Goal: Information Seeking & Learning: Learn about a topic

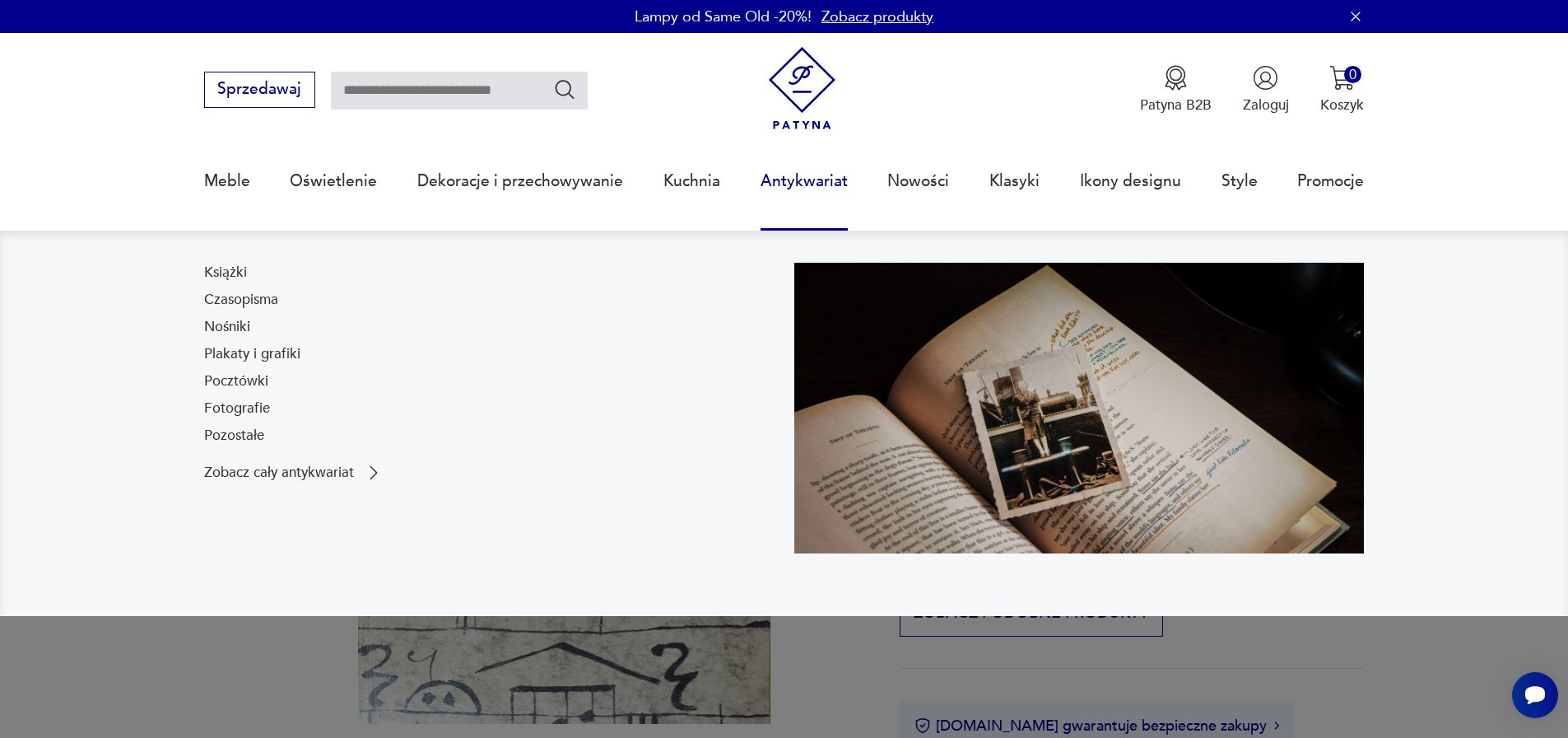
click at [815, 181] on link "Antykwariat" at bounding box center [804, 181] width 87 height 76
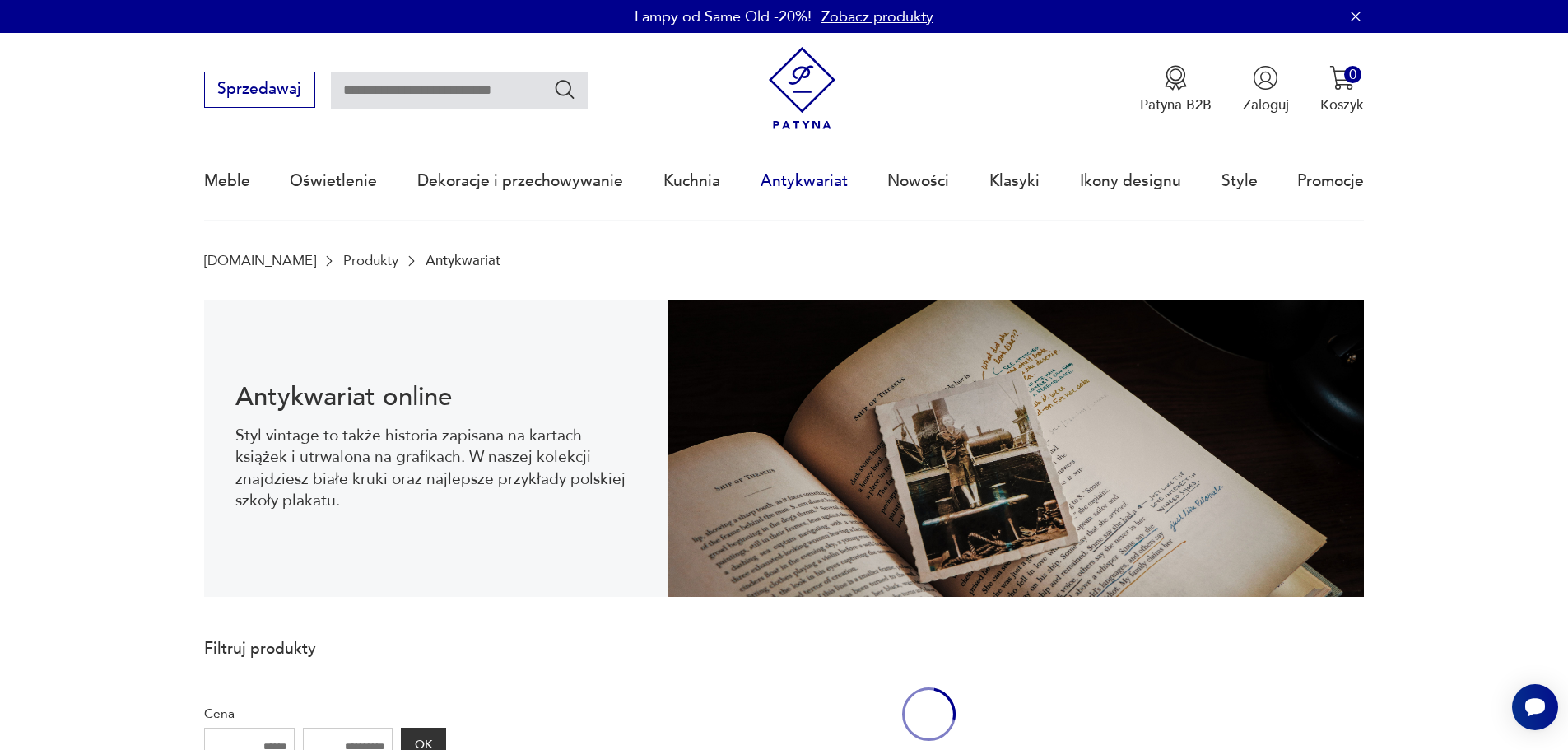
scroll to position [54, 0]
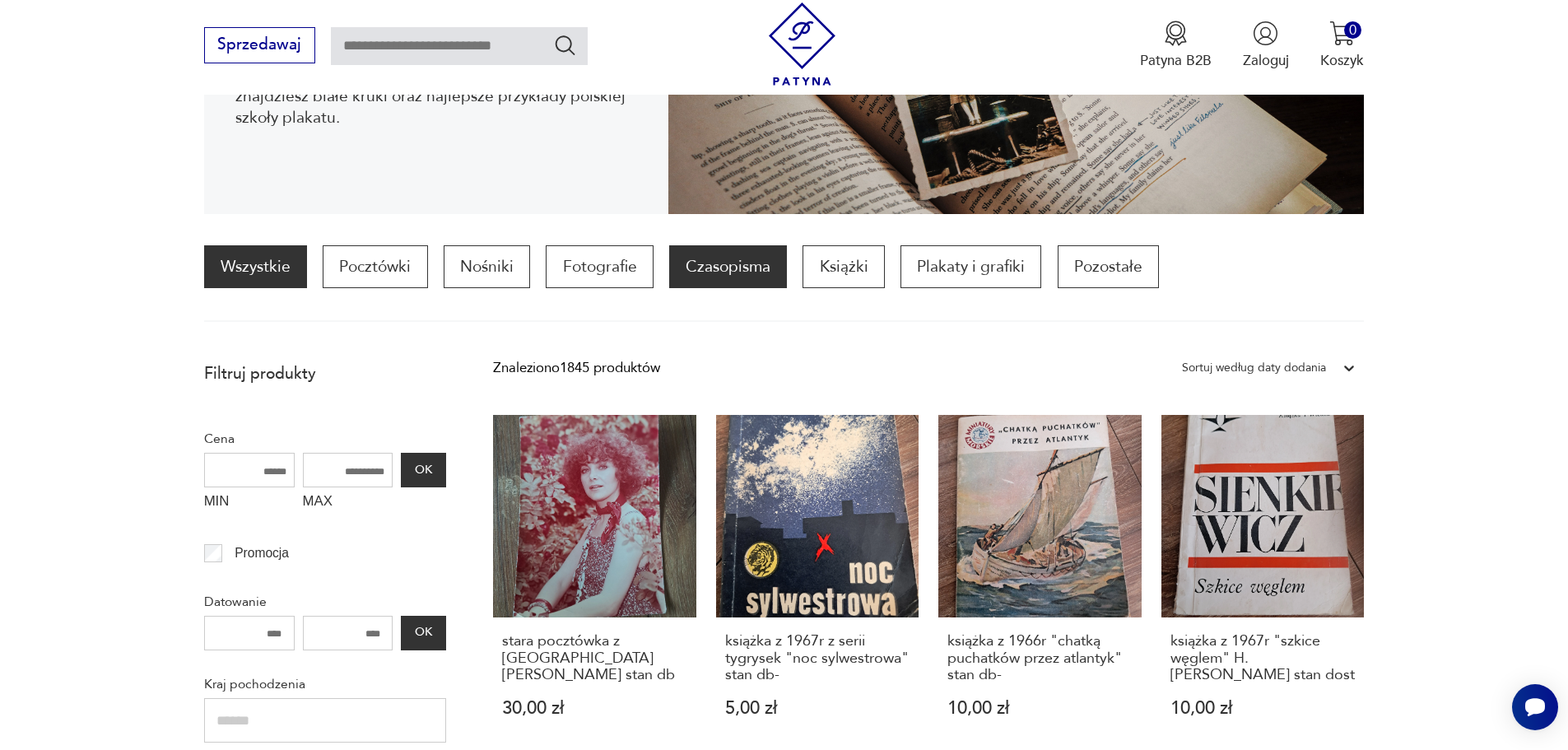
click at [724, 281] on p "Czasopisma" at bounding box center [727, 266] width 118 height 43
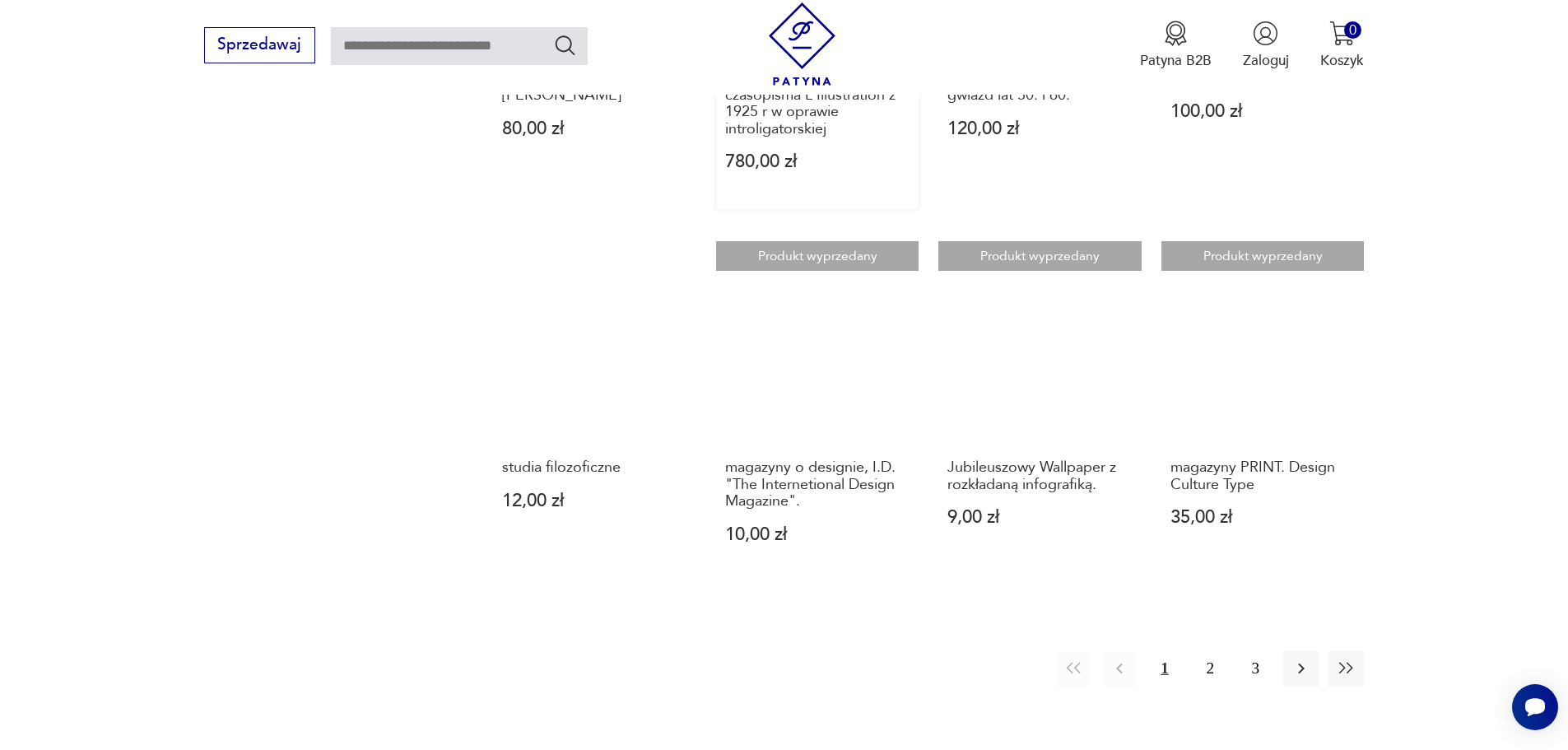
scroll to position [1805, 0]
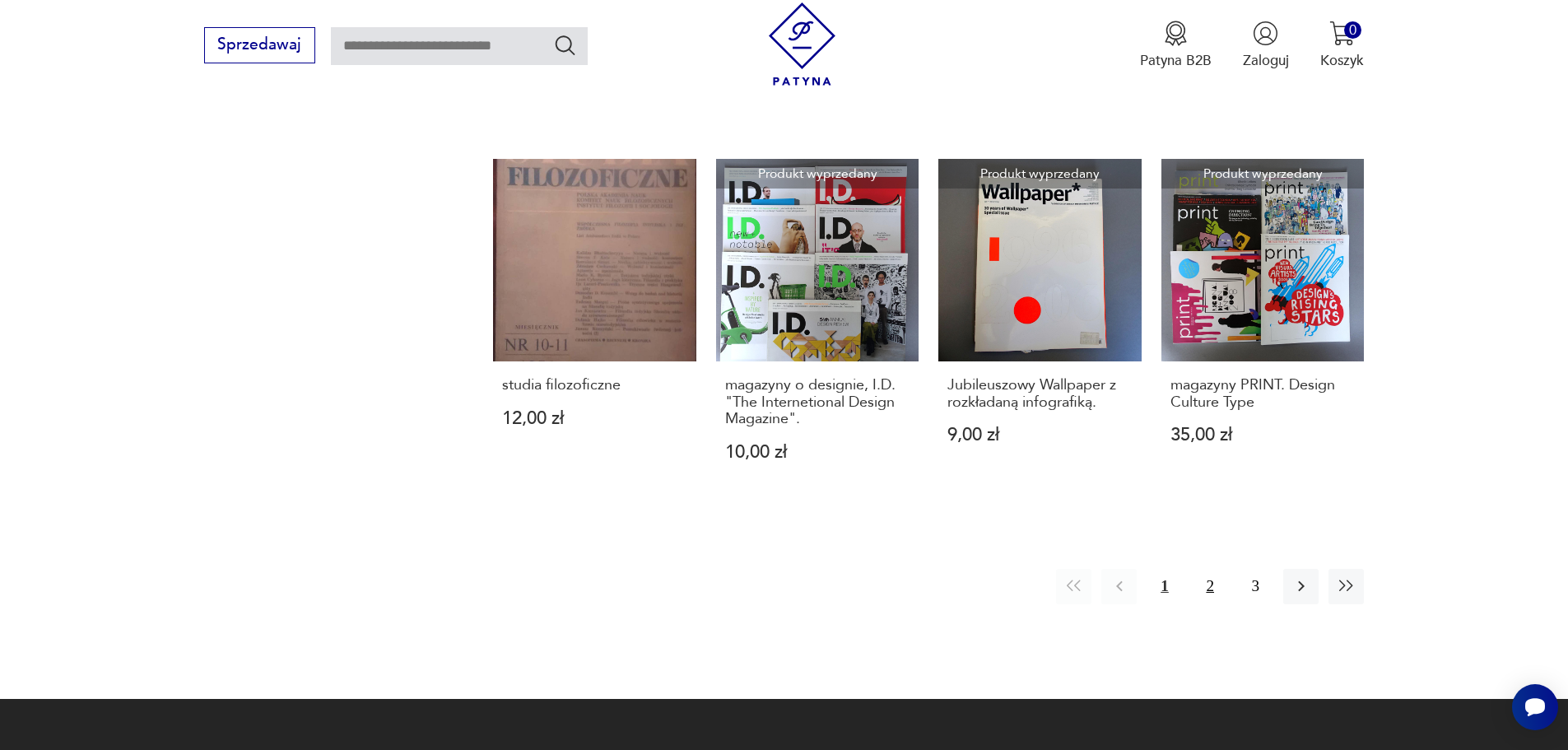
click at [1207, 586] on button "2" at bounding box center [1209, 586] width 35 height 35
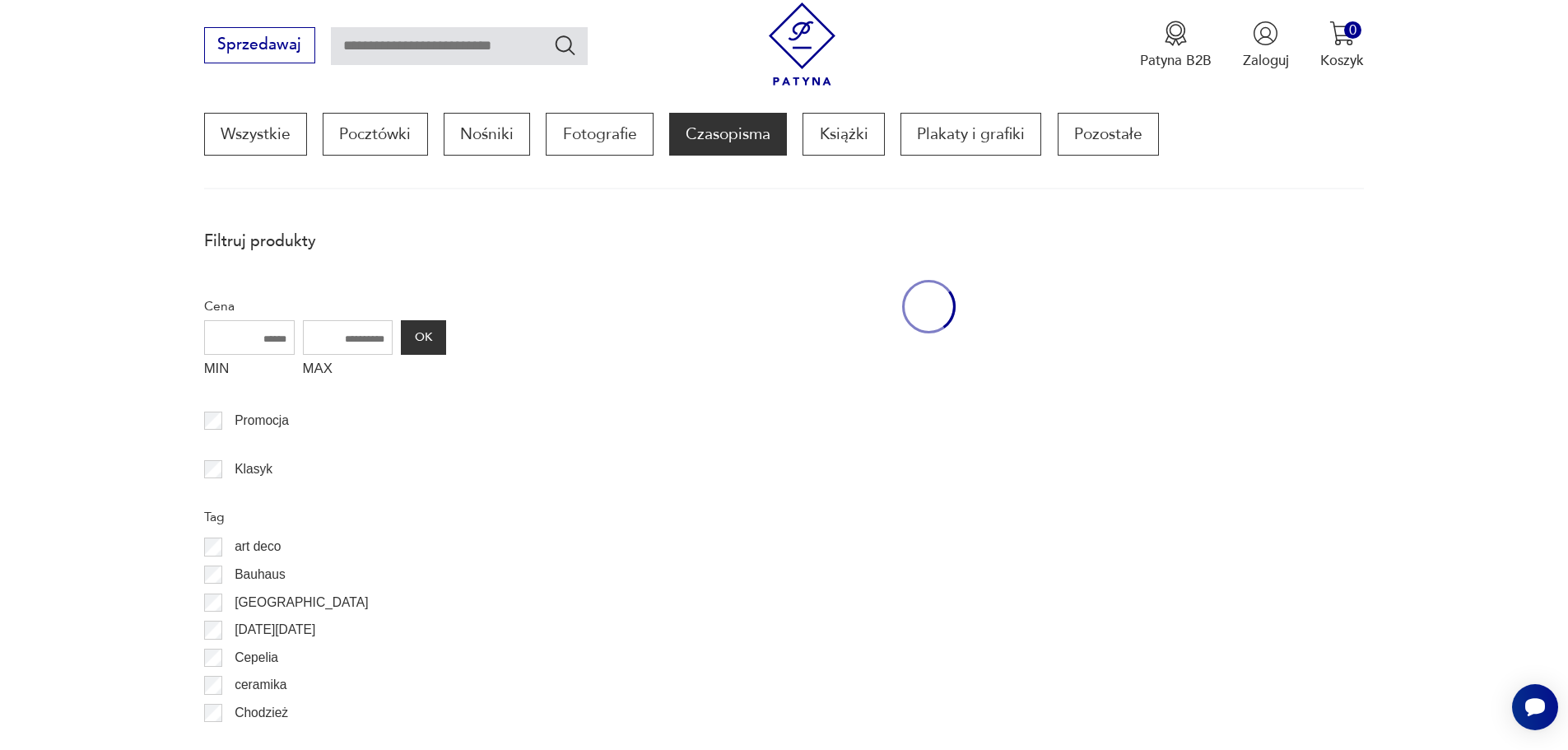
scroll to position [488, 0]
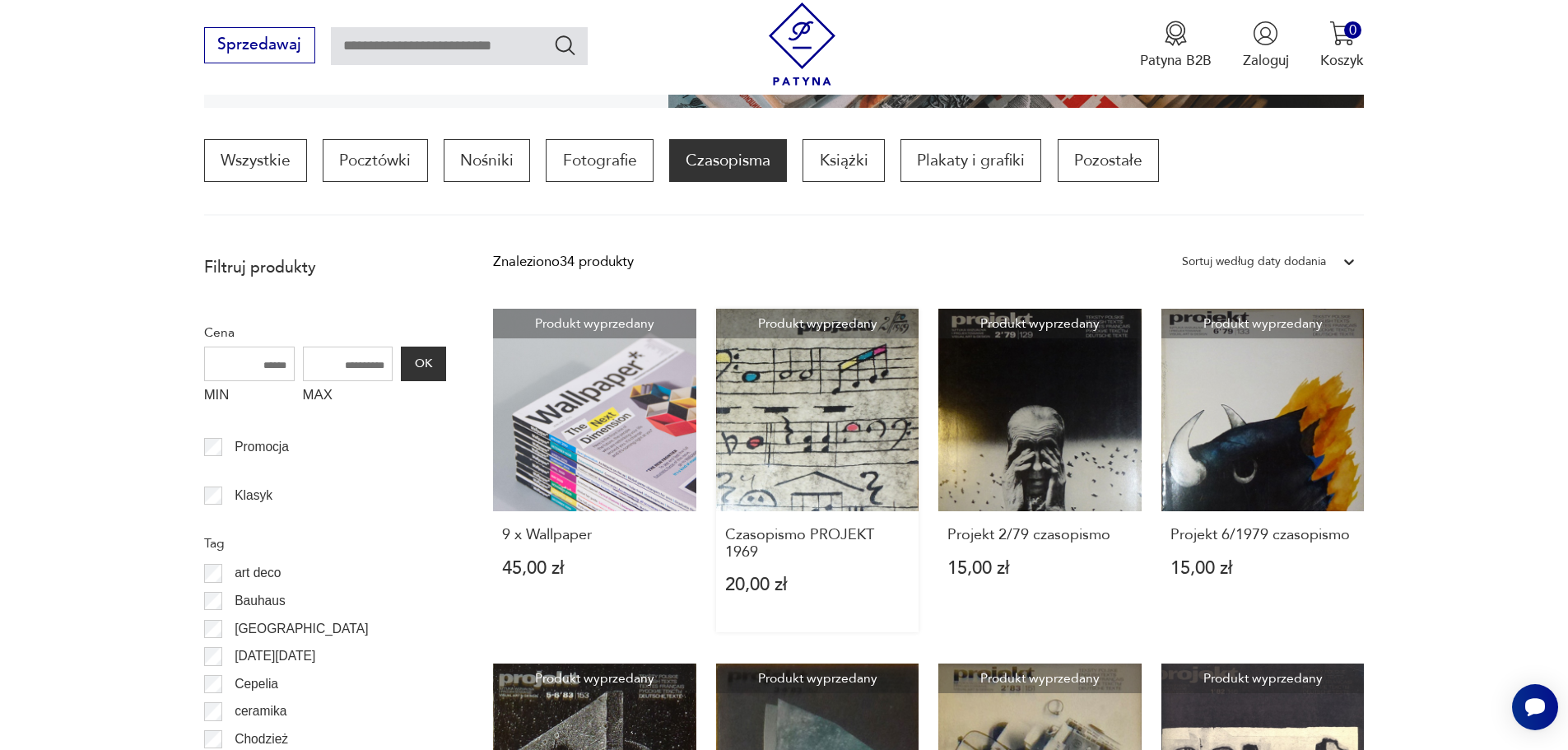
click at [841, 458] on link "Produkt wyprzedany Czasopismo PROJEKT 1969 20,00 zł" at bounding box center [817, 470] width 203 height 324
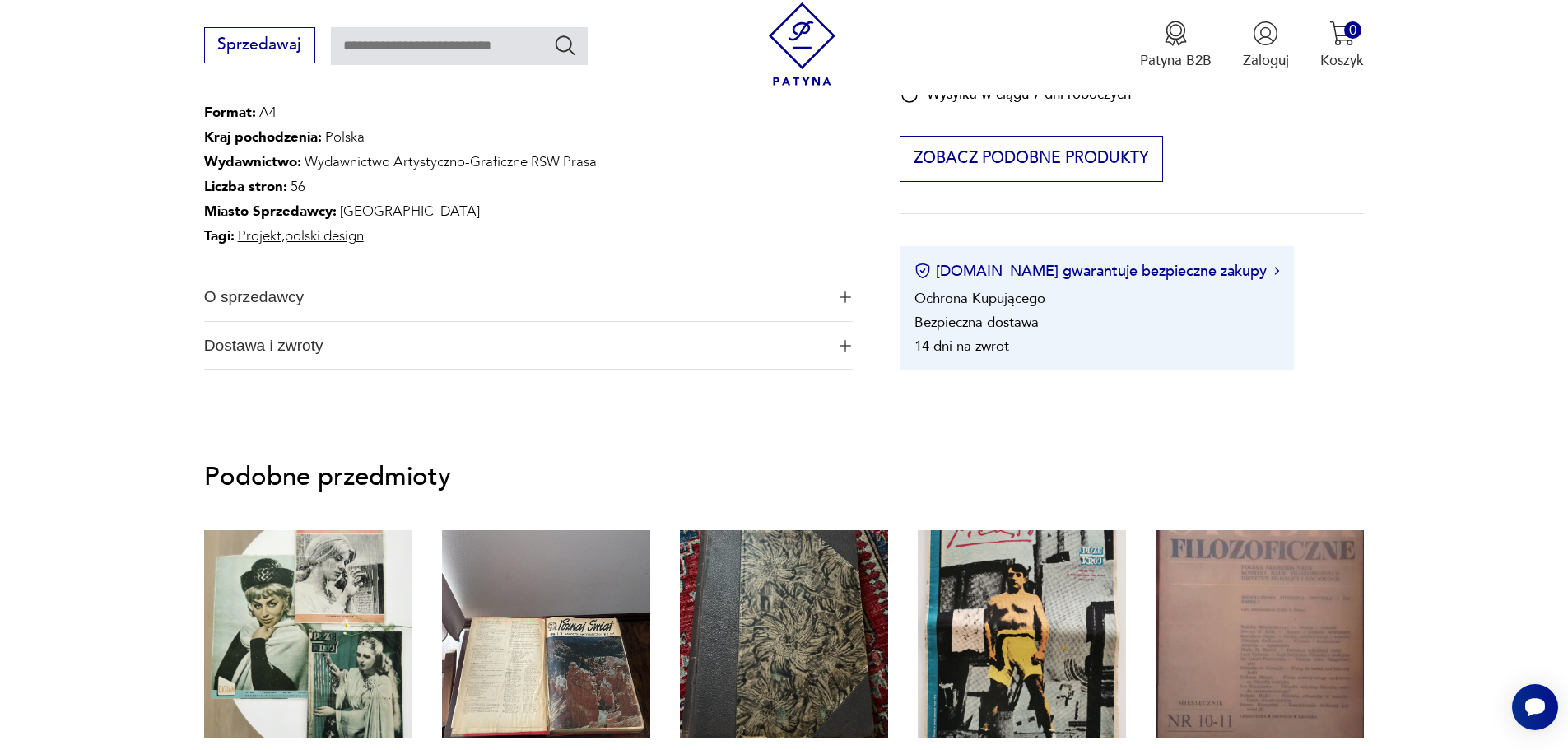
scroll to position [1069, 0]
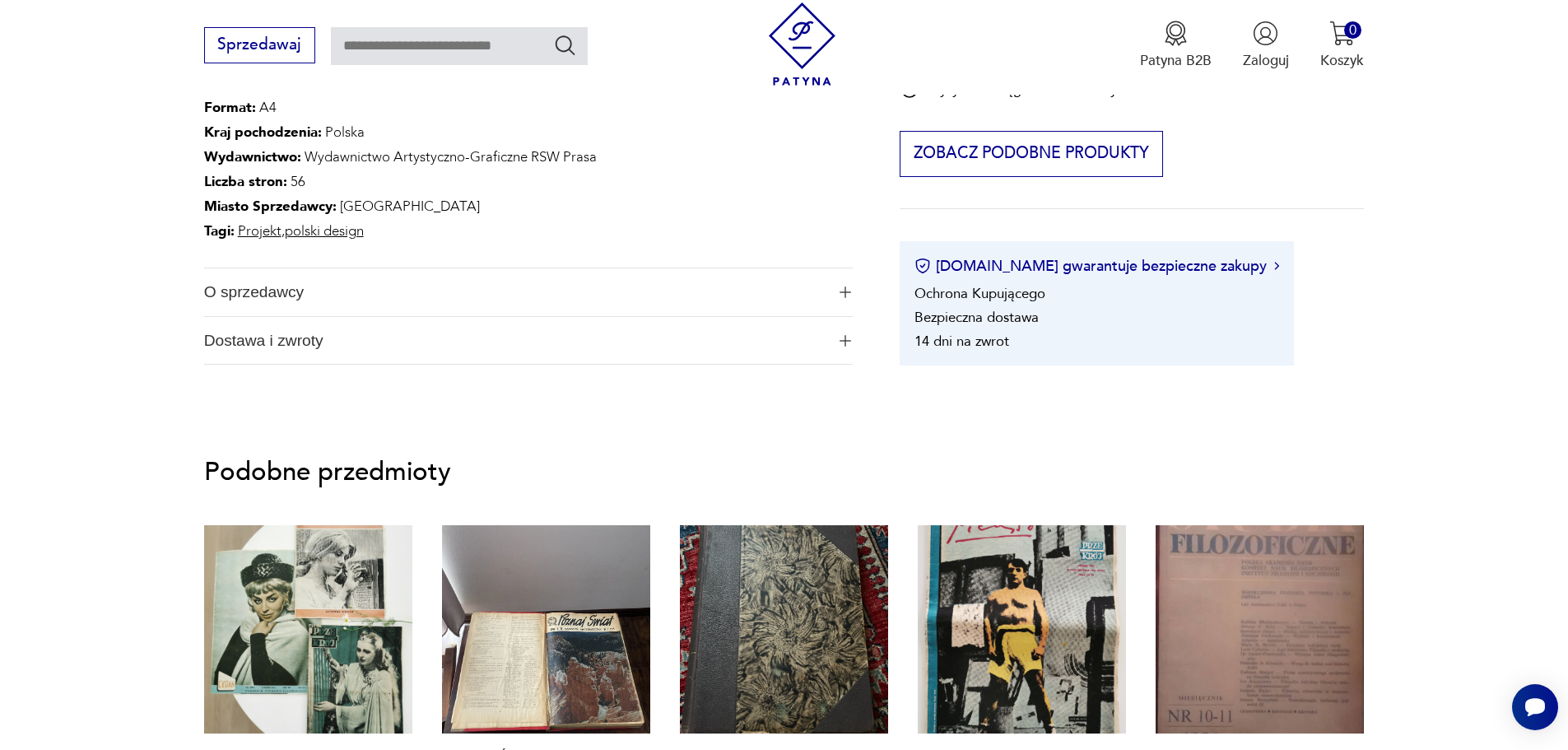
click at [846, 292] on img "button" at bounding box center [845, 292] width 11 height 11
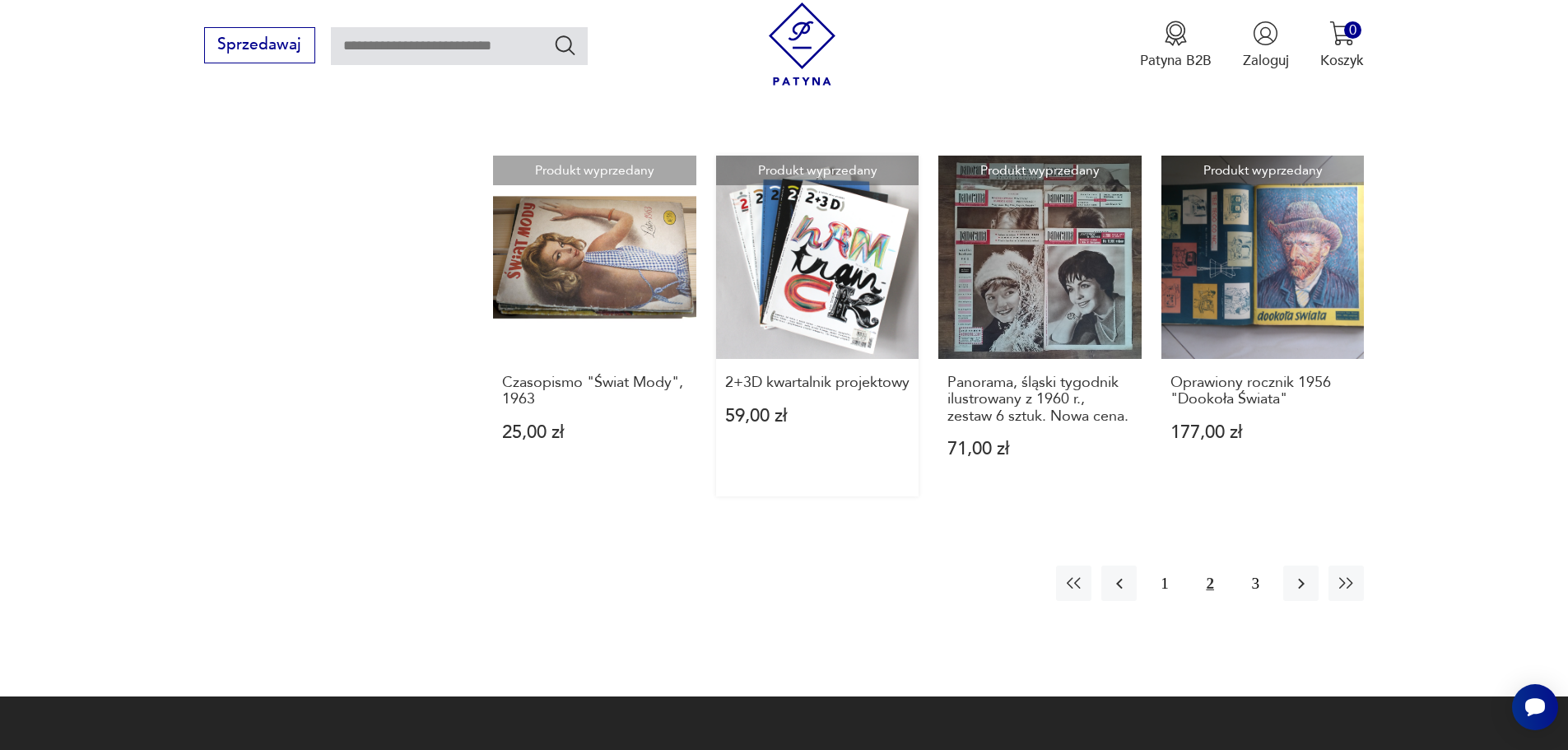
scroll to position [1723, 0]
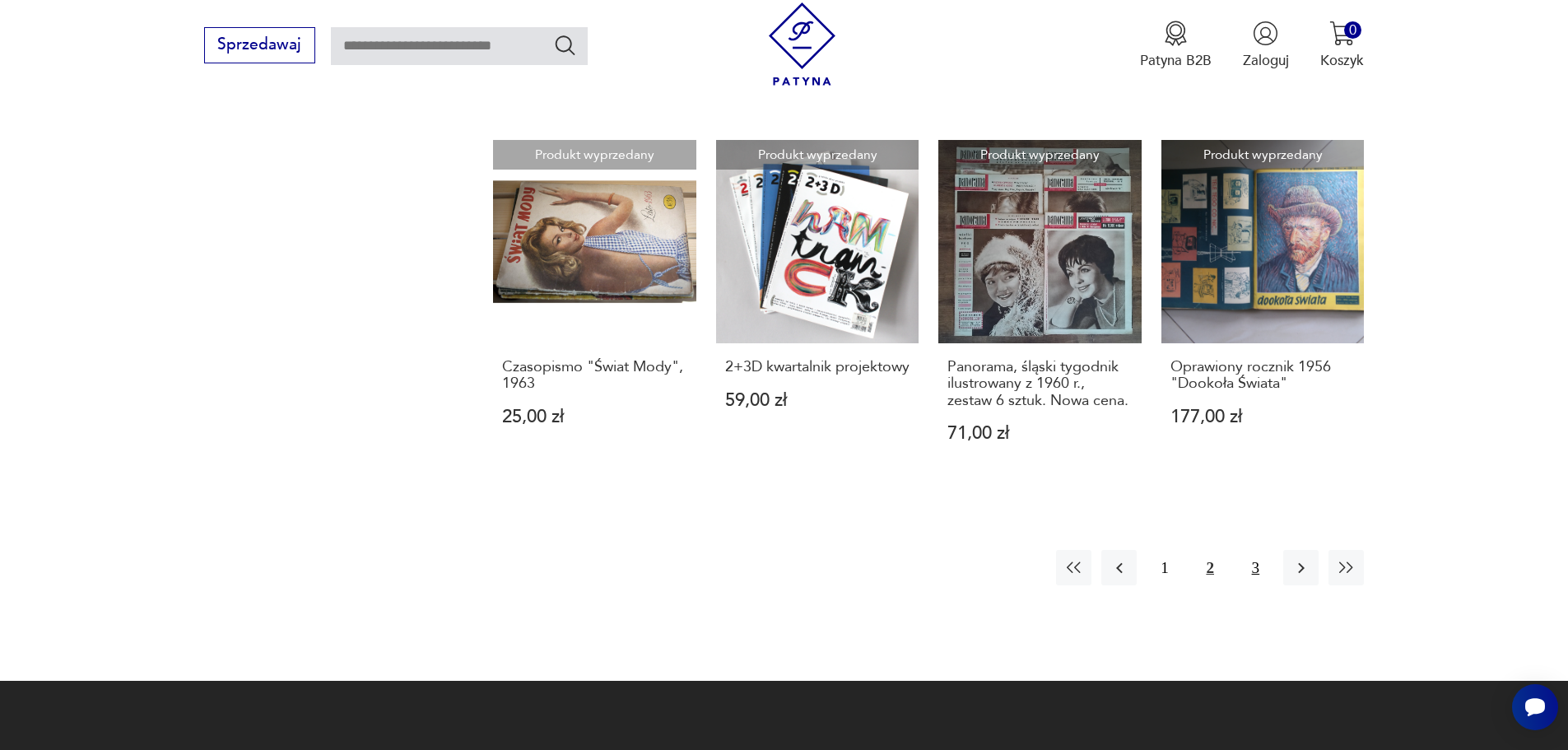
click at [1249, 566] on button "3" at bounding box center [1254, 567] width 35 height 35
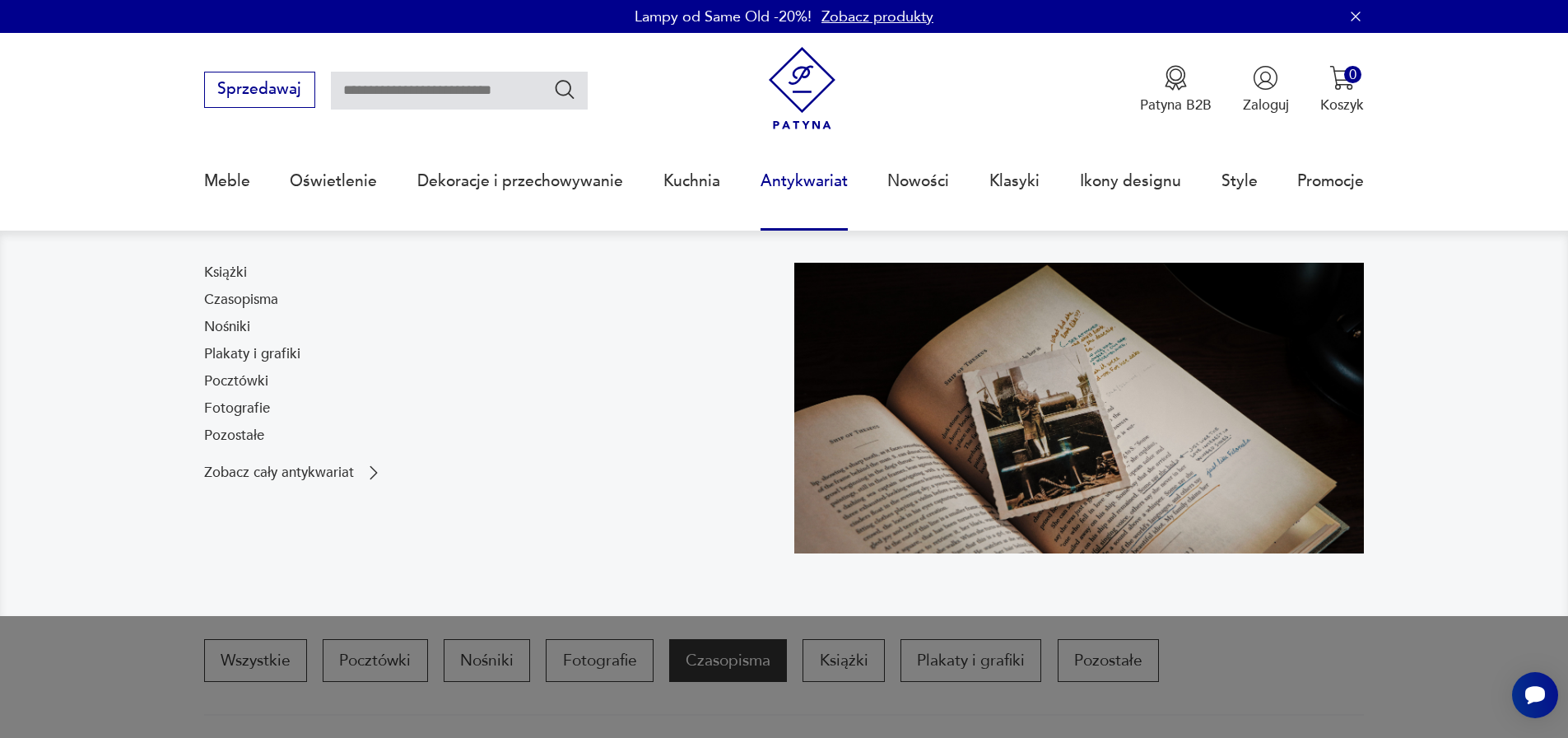
click at [808, 193] on link "Antykwariat" at bounding box center [804, 181] width 87 height 76
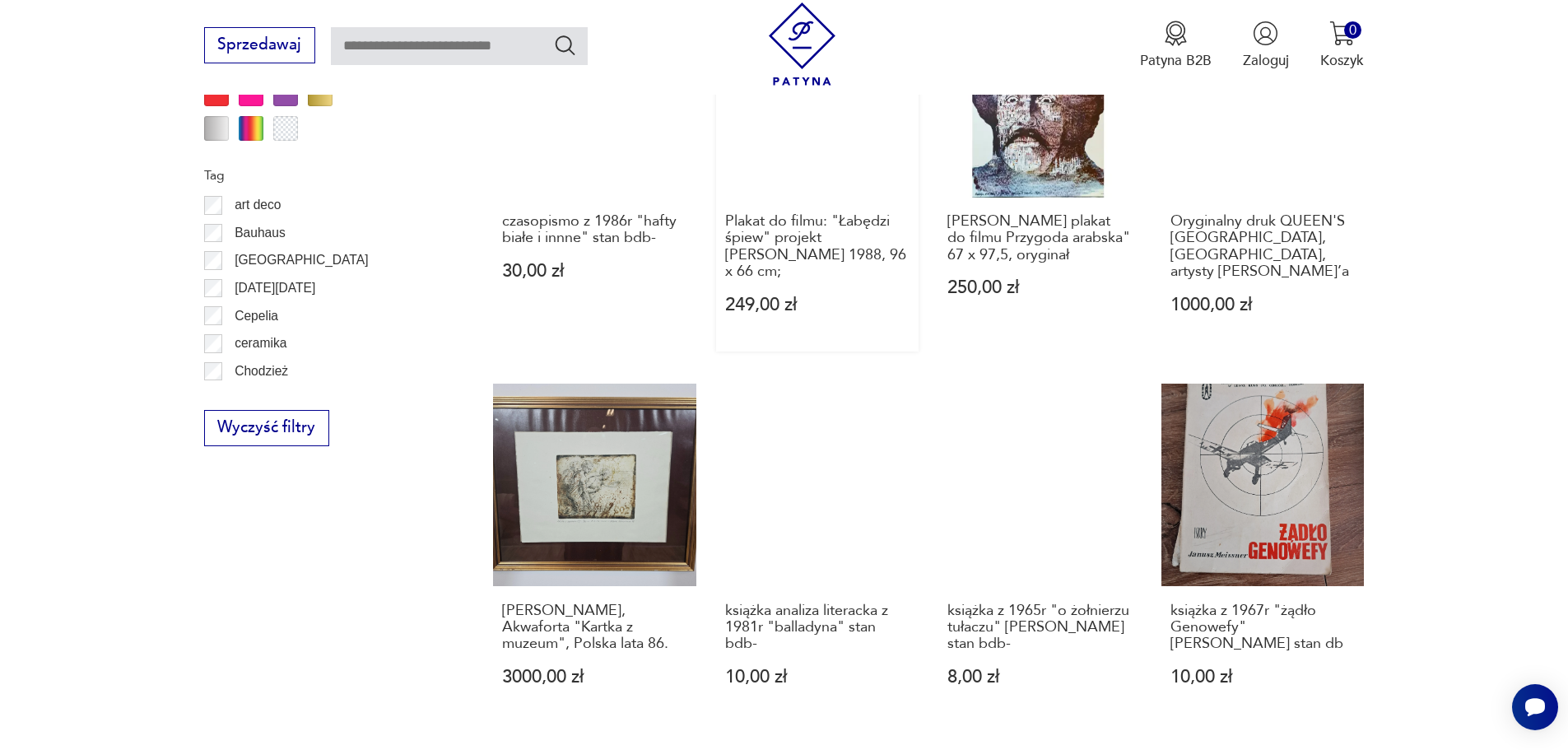
scroll to position [1560, 0]
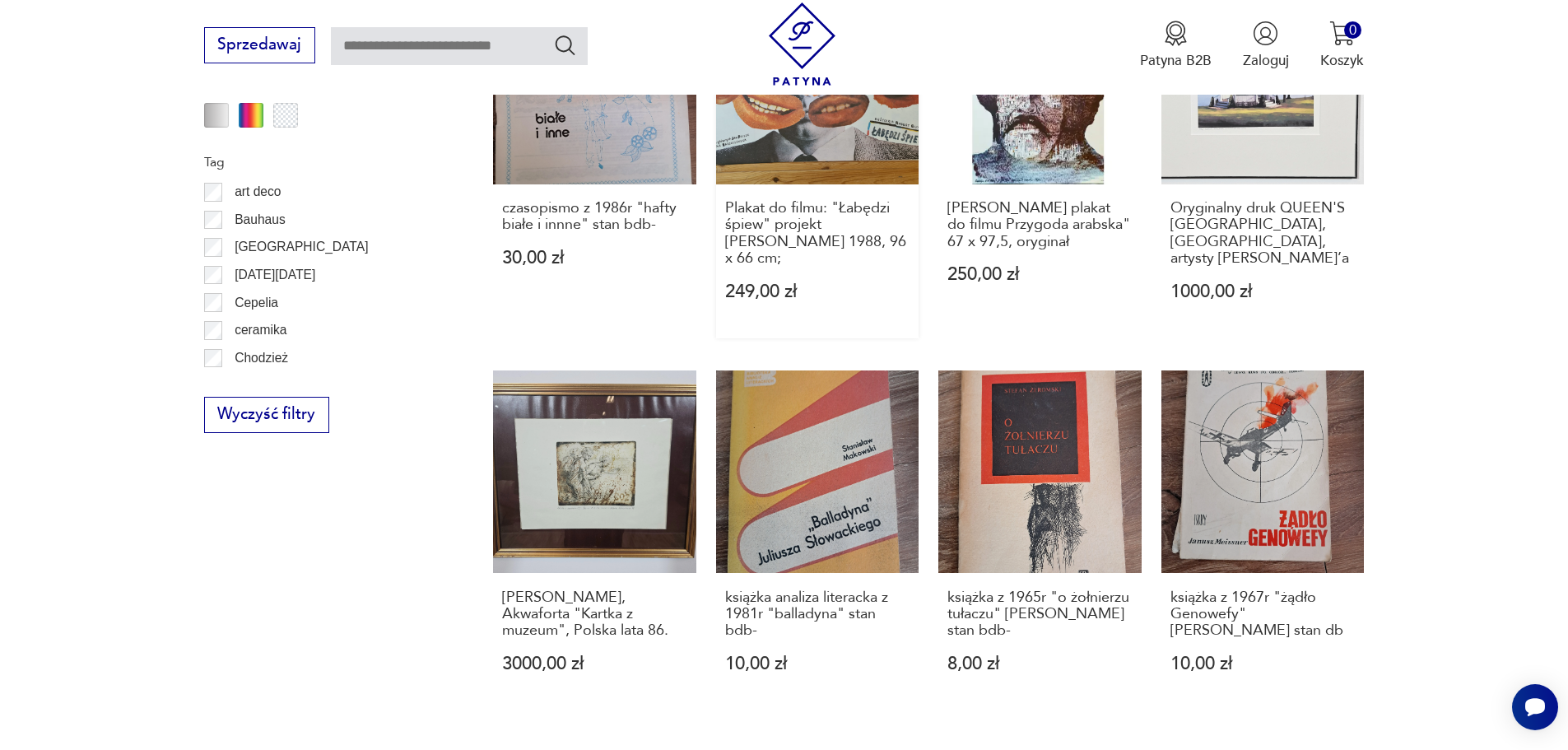
click at [814, 168] on link "Plakat do filmu: "Łabędzi śpiew" projekt [PERSON_NAME] 1988, 96 x 66 cm; 249,00…" at bounding box center [817, 160] width 203 height 357
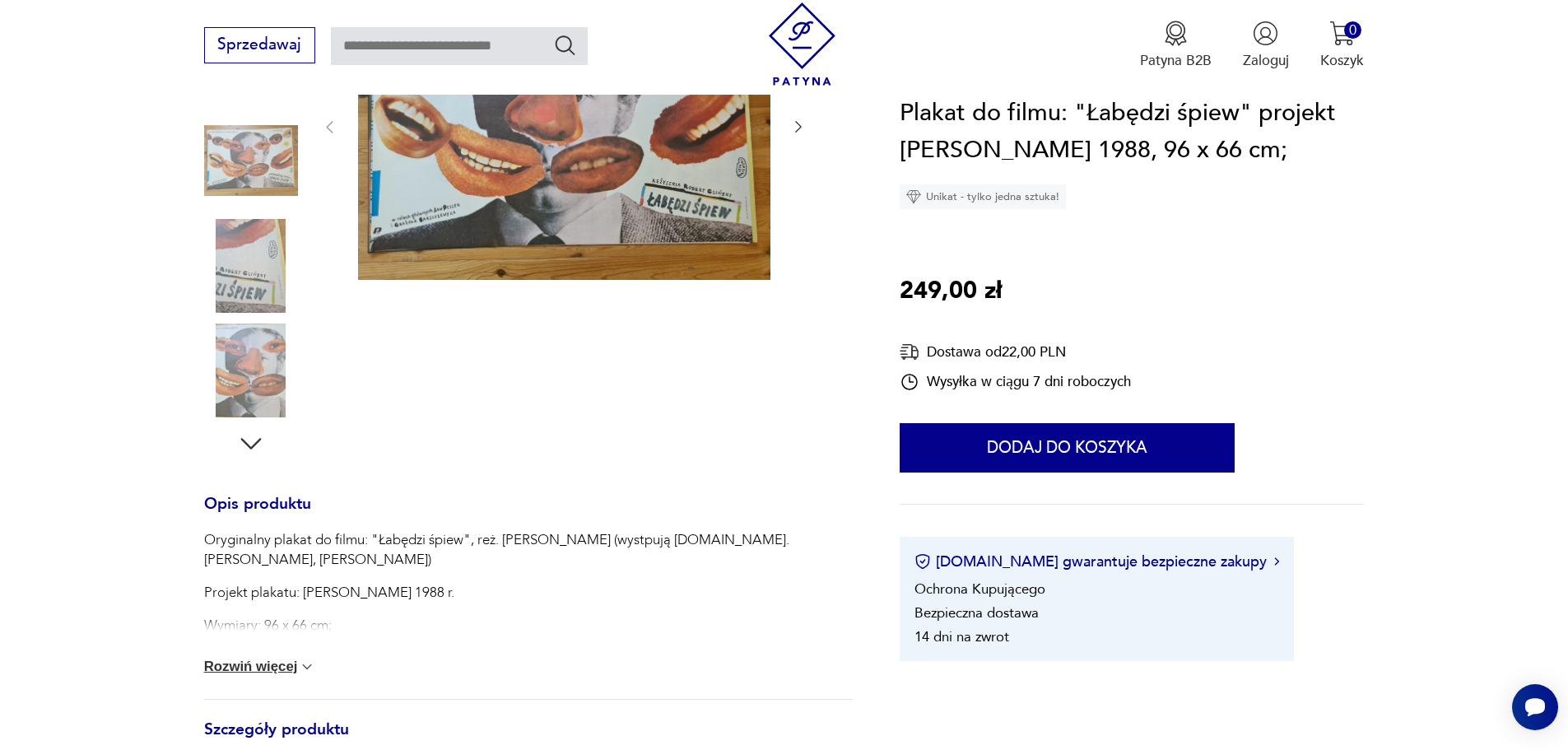
scroll to position [247, 0]
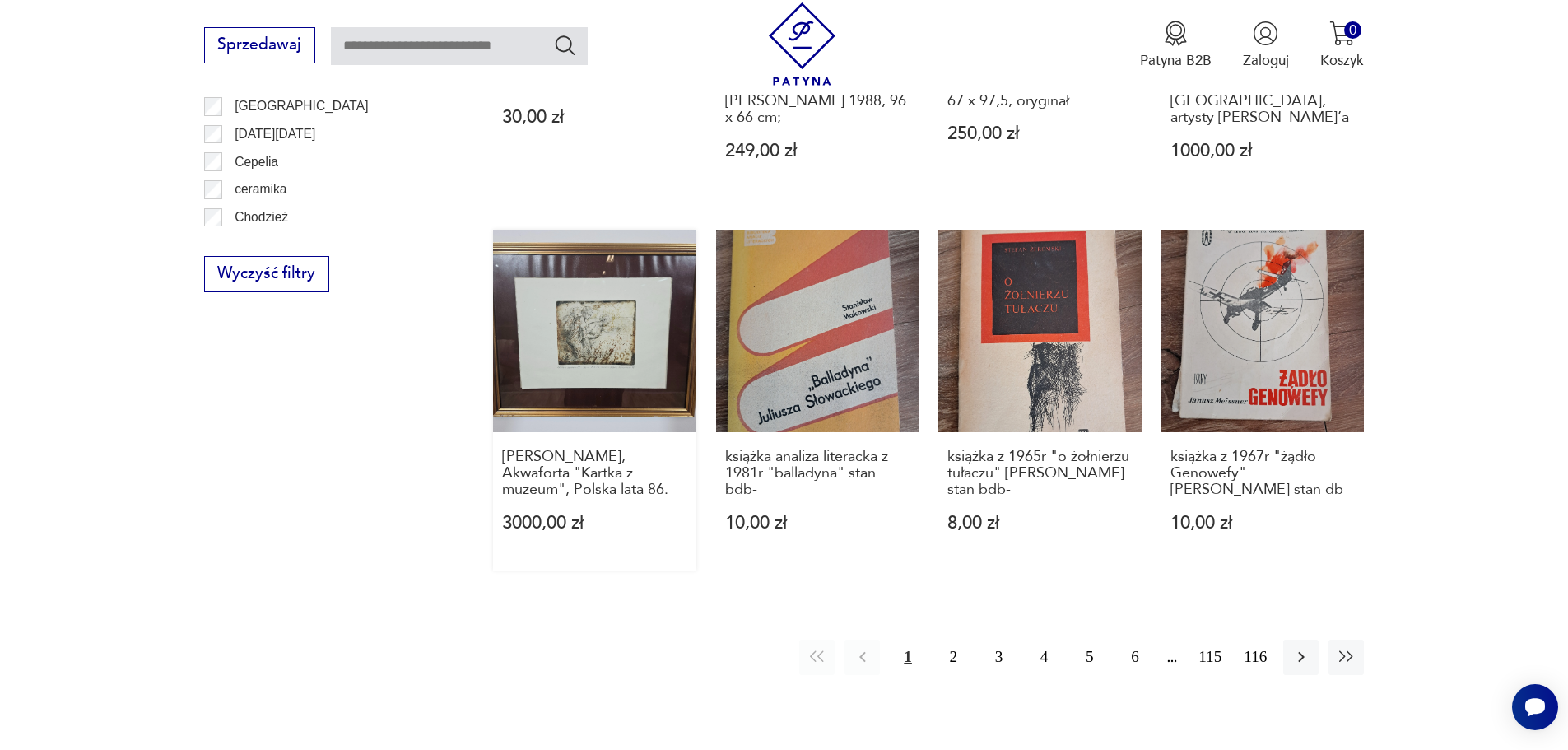
scroll to position [1721, 0]
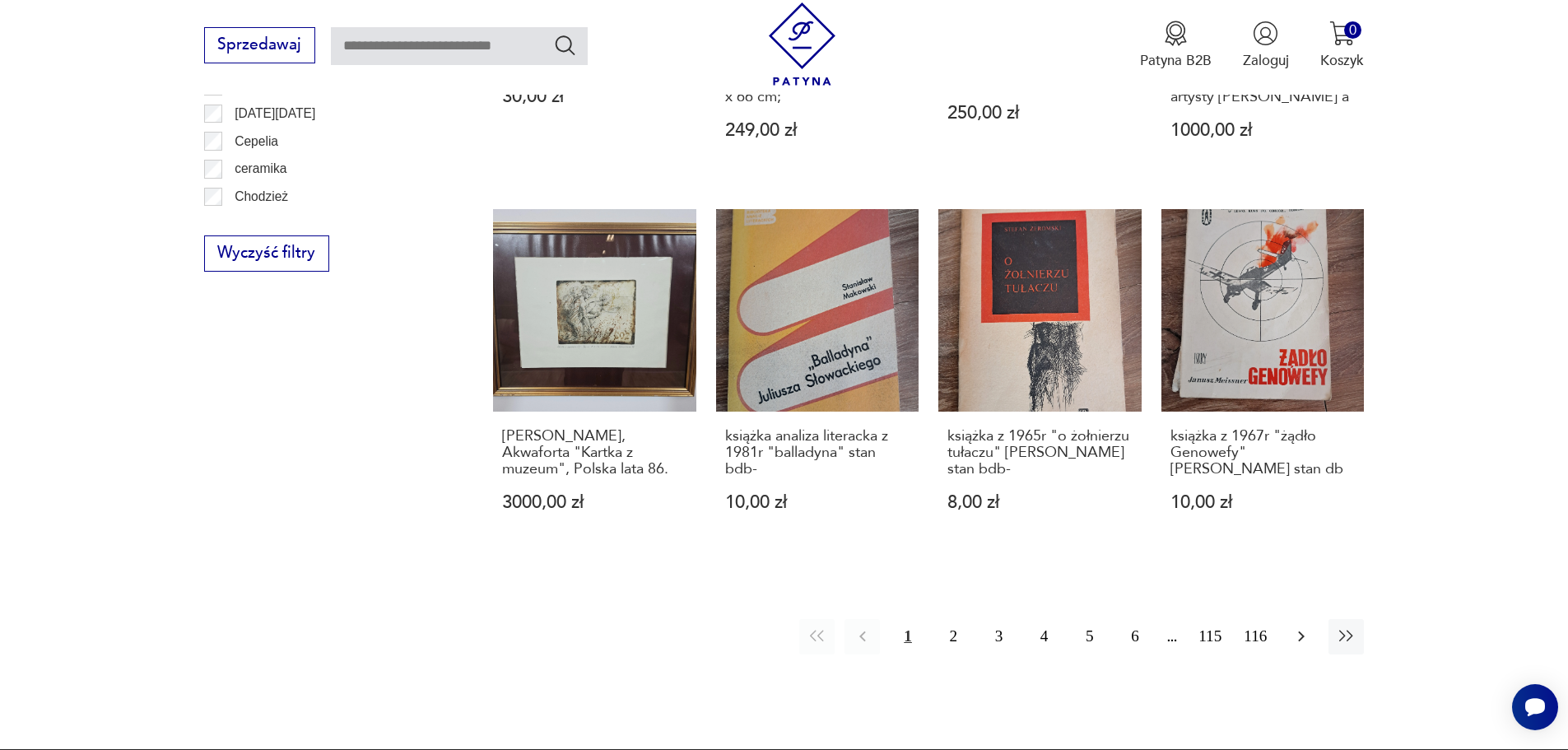
click at [1291, 635] on icon "button" at bounding box center [1301, 636] width 20 height 20
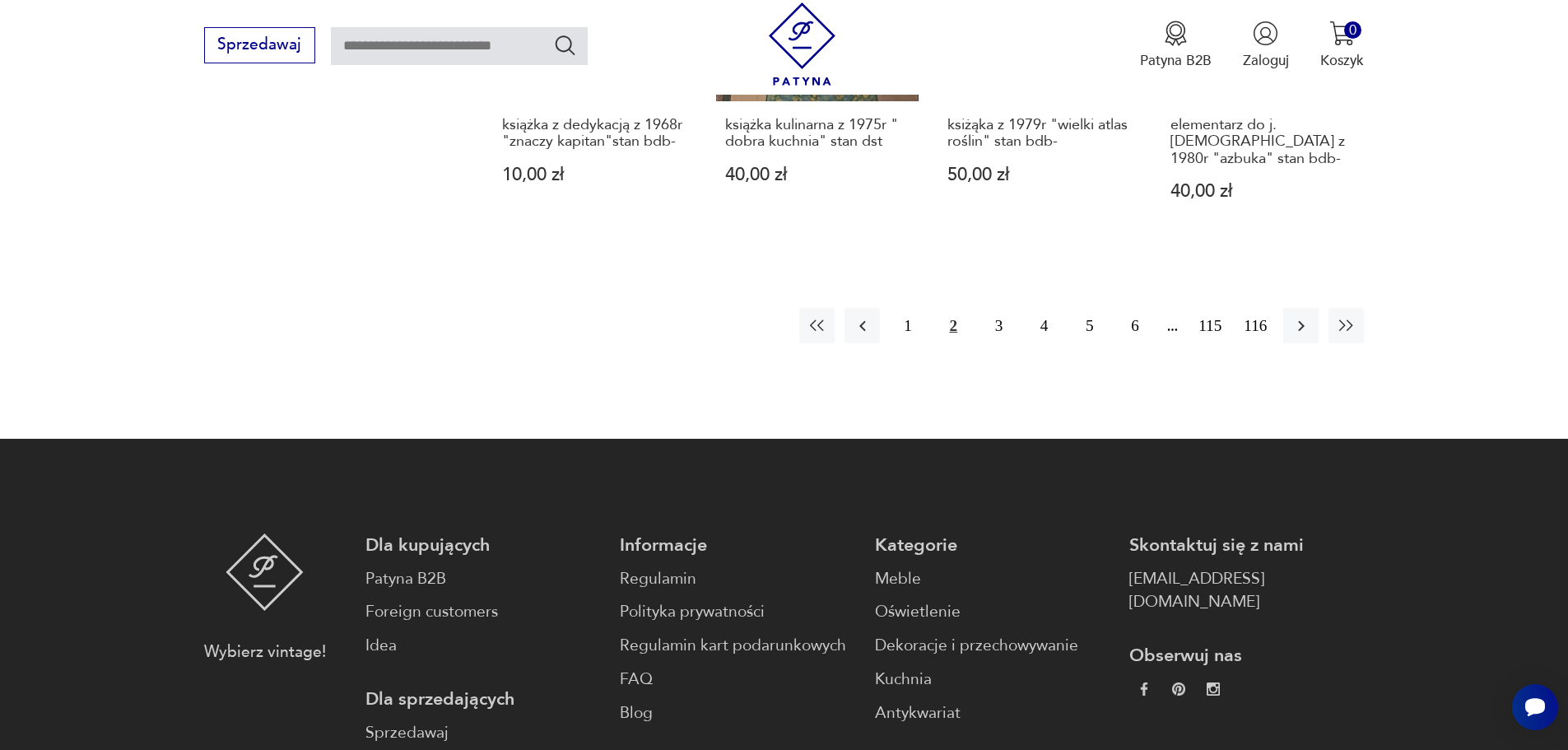
scroll to position [2053, 0]
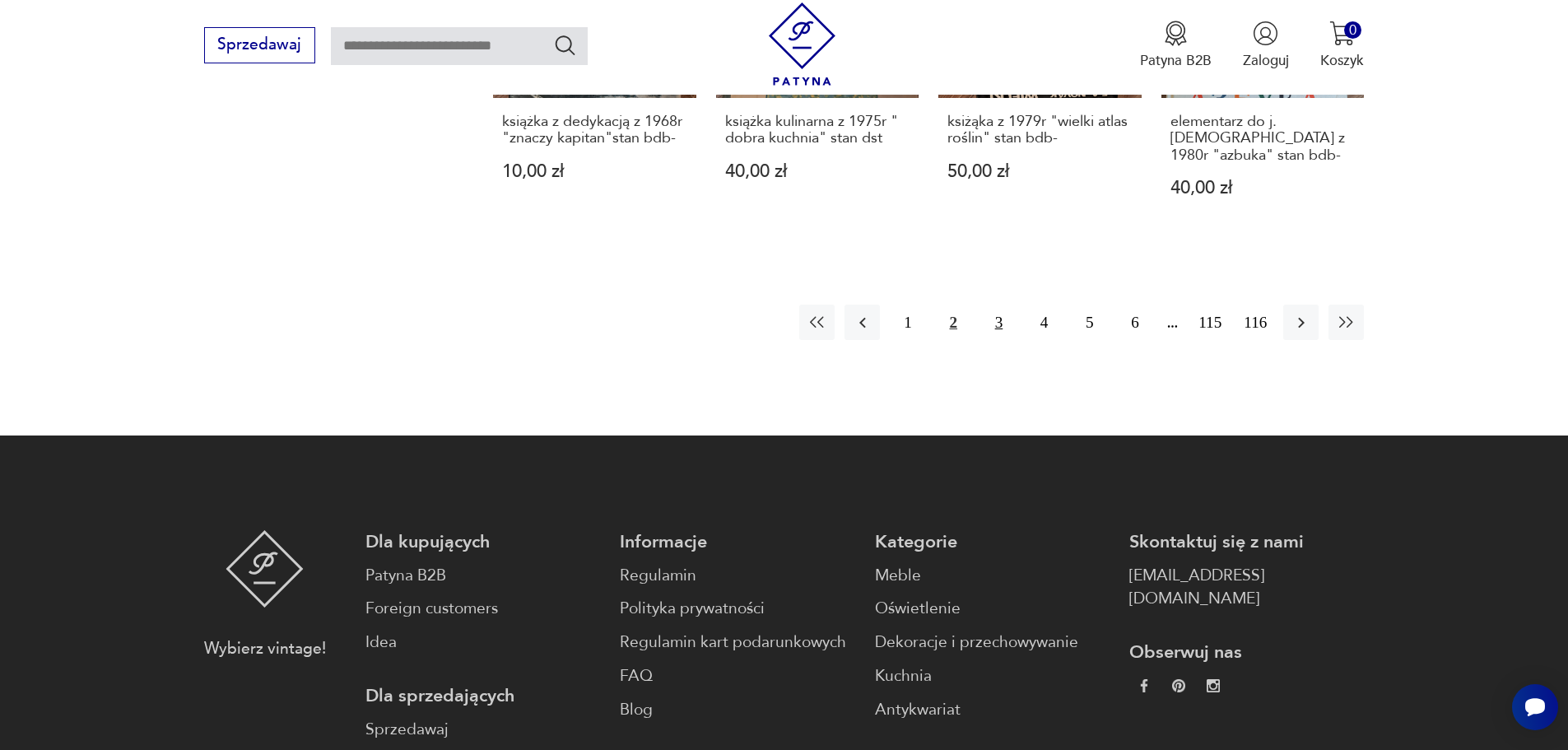
click at [995, 321] on button "3" at bounding box center [997, 321] width 35 height 35
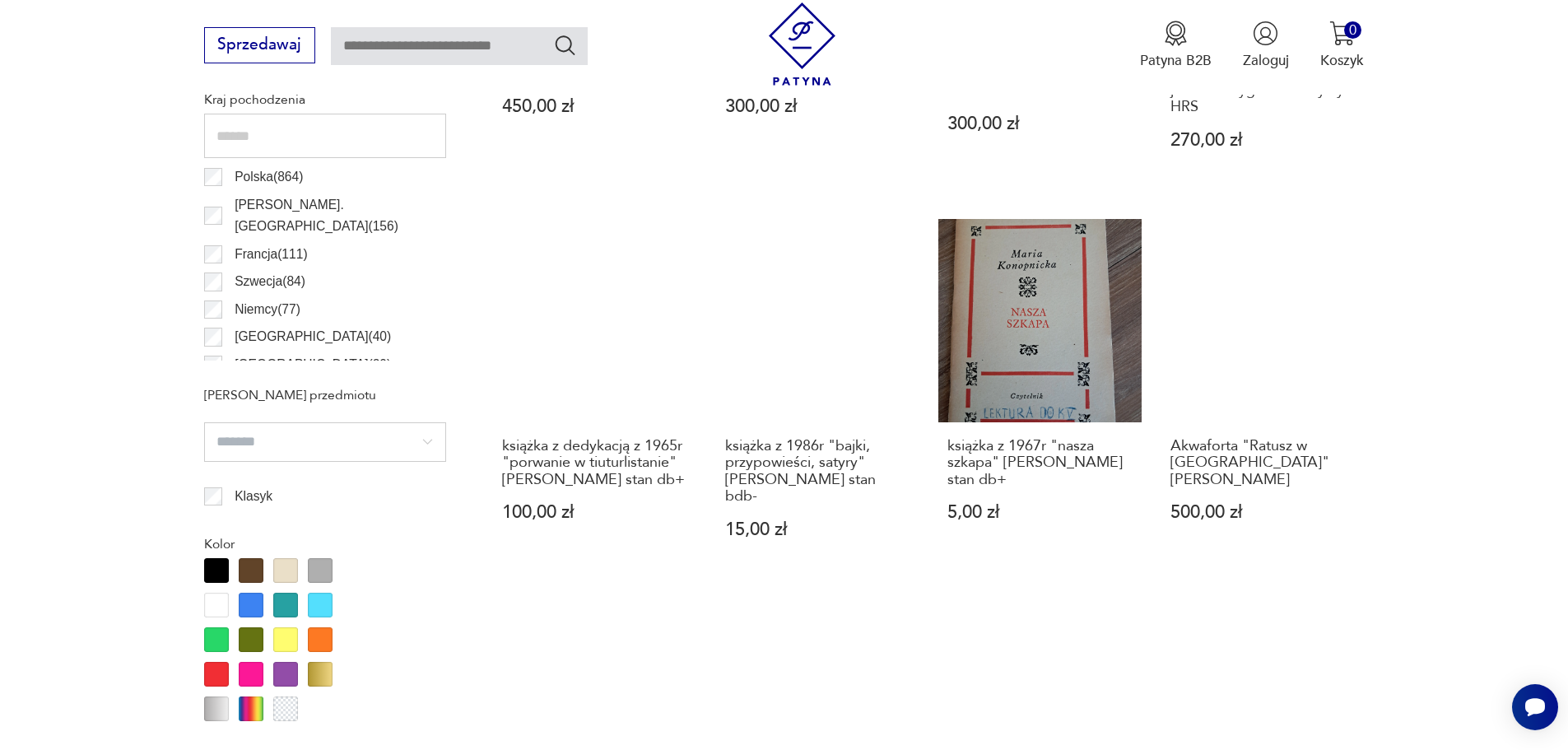
scroll to position [900, 0]
